Goal: Task Accomplishment & Management: Use online tool/utility

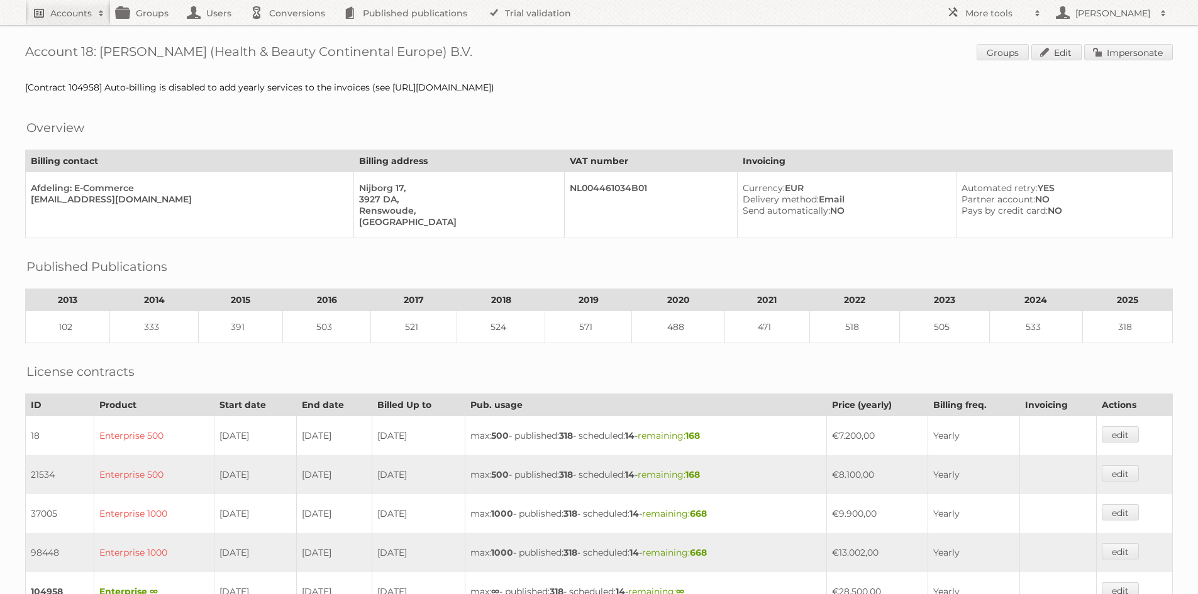
scroll to position [219, 0]
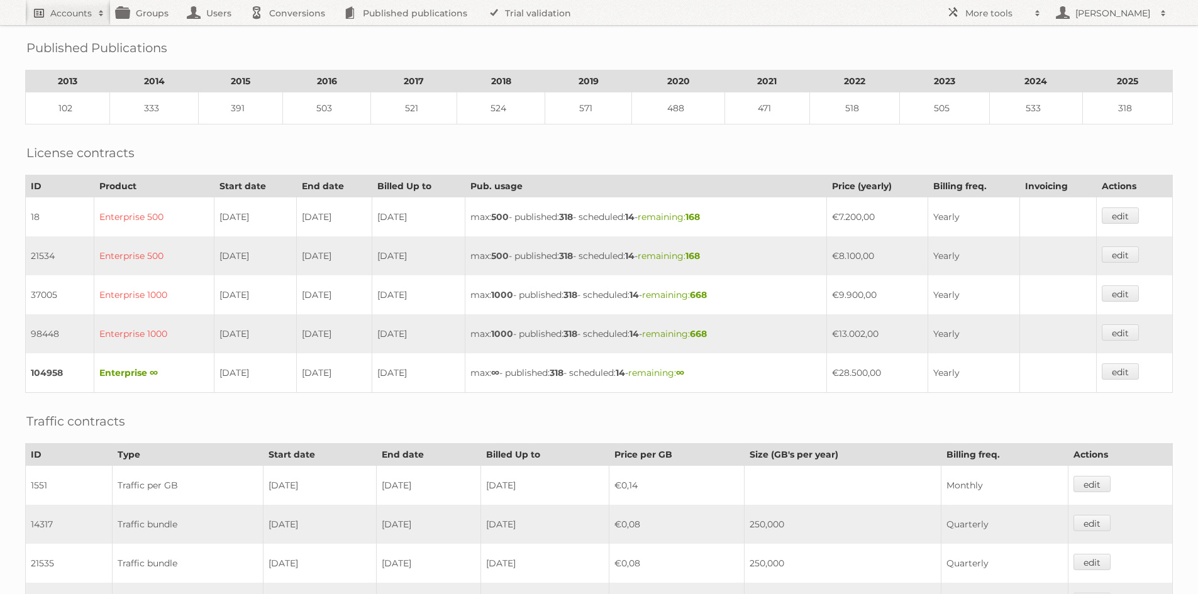
click at [63, 8] on h2 "Accounts" at bounding box center [71, 13] width 42 height 13
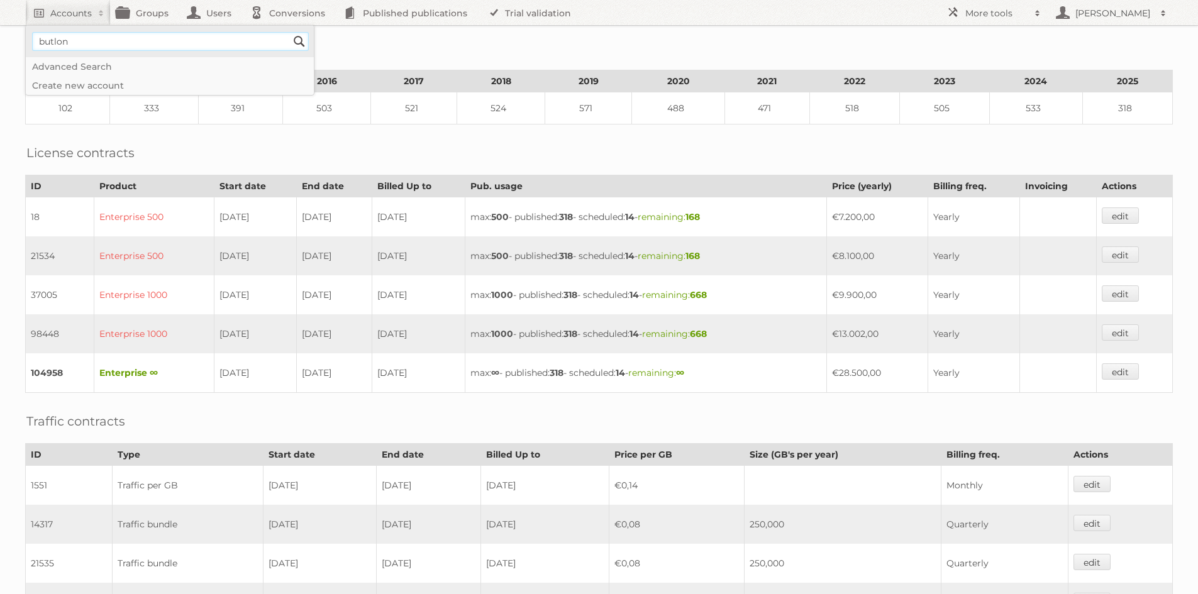
type input"] "butlon"
click at [290, 32] on input "Search" at bounding box center [299, 41] width 19 height 19
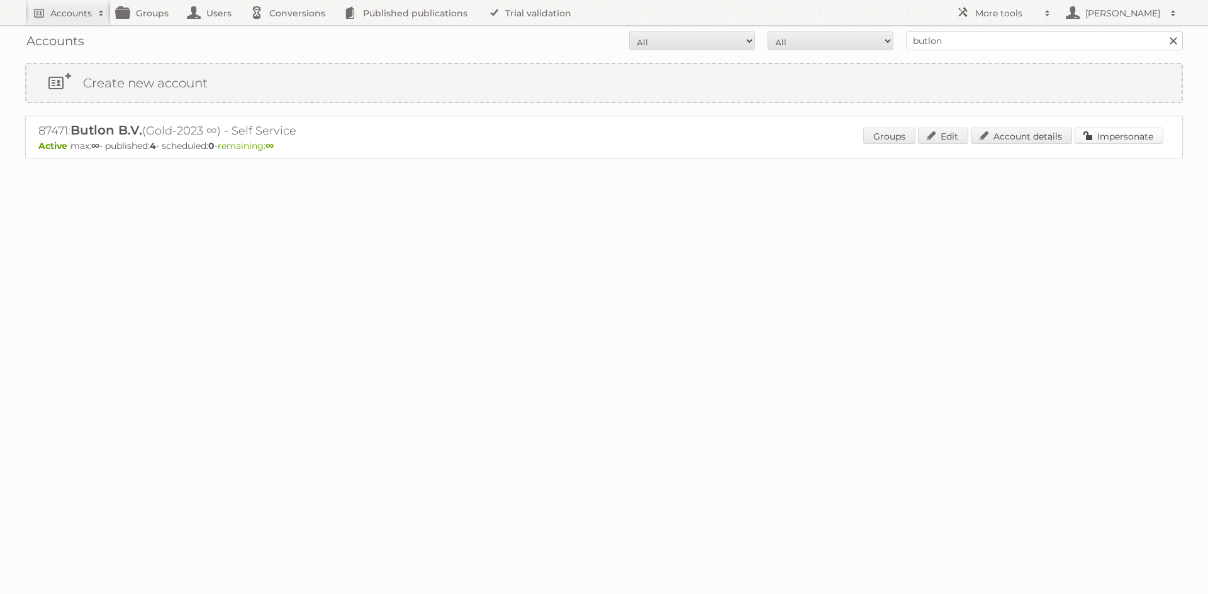
click at [1116, 138] on link "Impersonate" at bounding box center [1118, 136] width 89 height 16
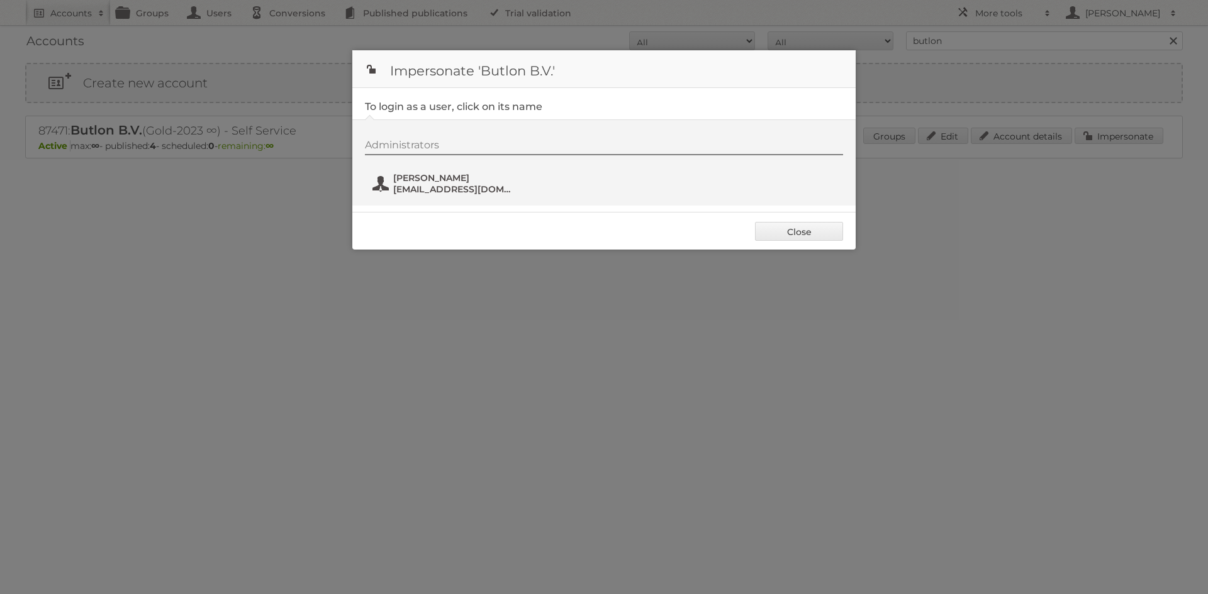
click at [425, 179] on span "[PERSON_NAME]" at bounding box center [454, 177] width 122 height 11
